Goal: Task Accomplishment & Management: Manage account settings

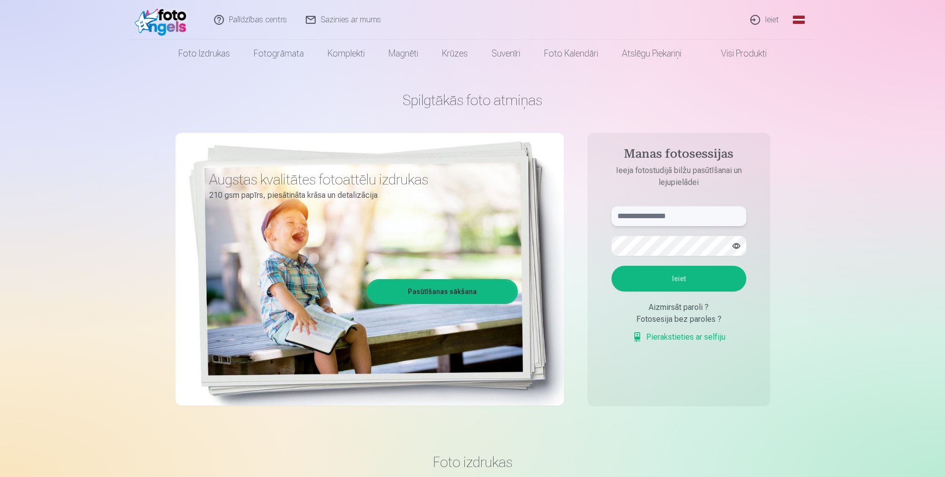
click at [619, 209] on input "text" at bounding box center [679, 216] width 135 height 20
type input "**********"
click at [703, 278] on button "Ieiet" at bounding box center [679, 279] width 135 height 26
